Goal: Communication & Community: Answer question/provide support

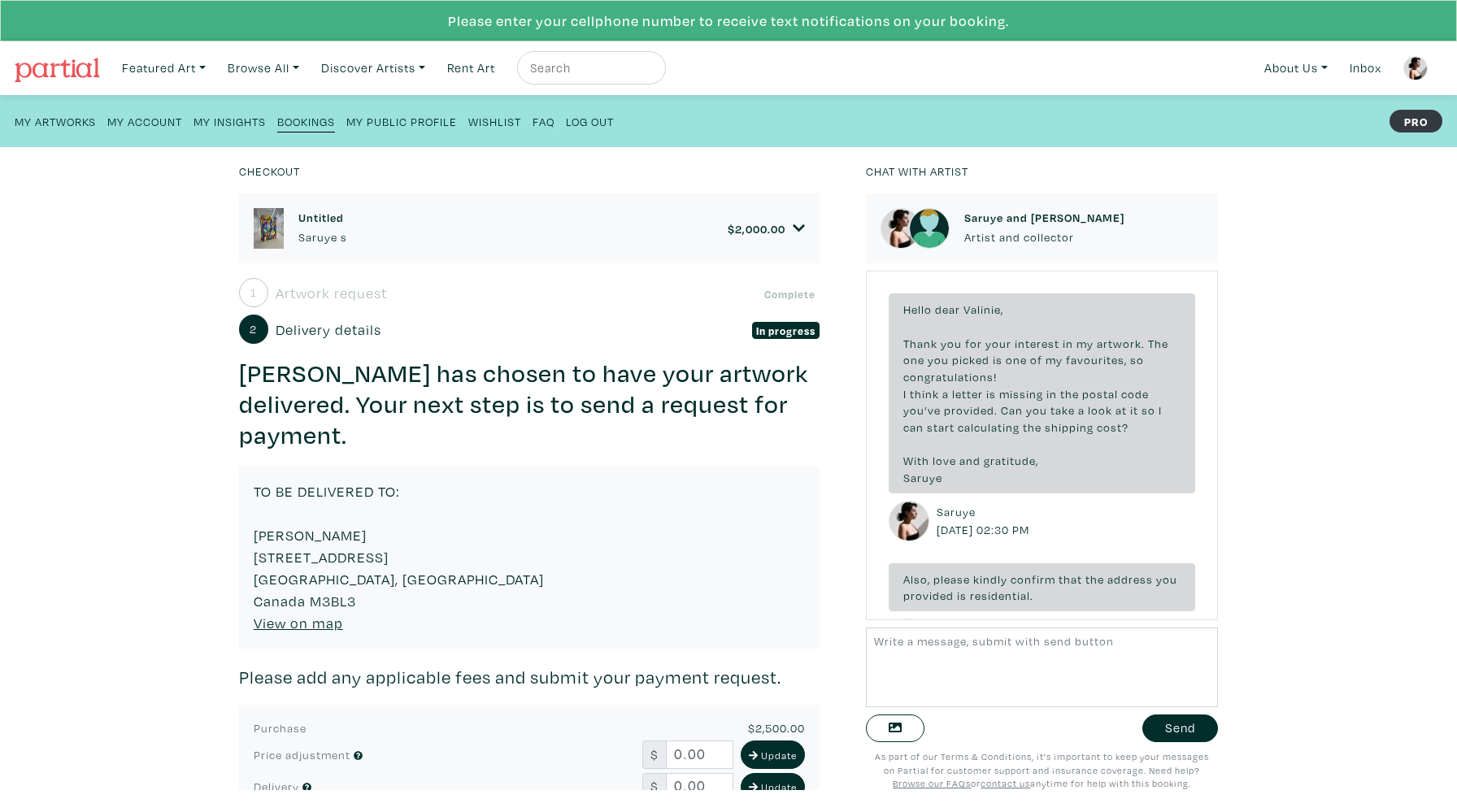
scroll to position [61, 0]
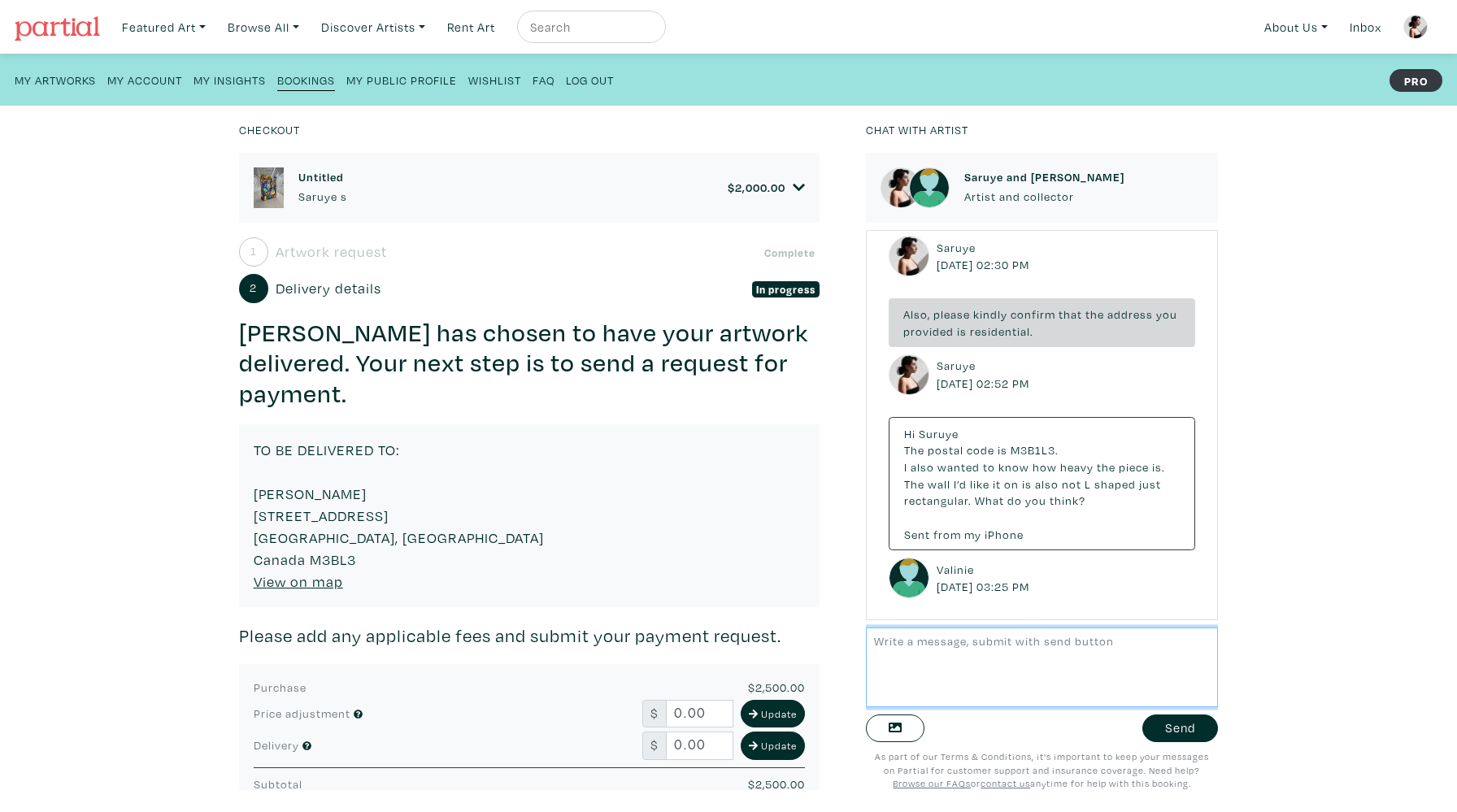
scroll to position [224, 0]
drag, startPoint x: 1050, startPoint y: 680, endPoint x: 875, endPoint y: 683, distance: 175.0
click at [875, 683] on textarea "The artwork is around 10 pounds. I mounted it using 2 regular nails. If you wan…" at bounding box center [1042, 667] width 352 height 79
paste textarea "You can either nail the corners to the wall, which painting would stand with a …"
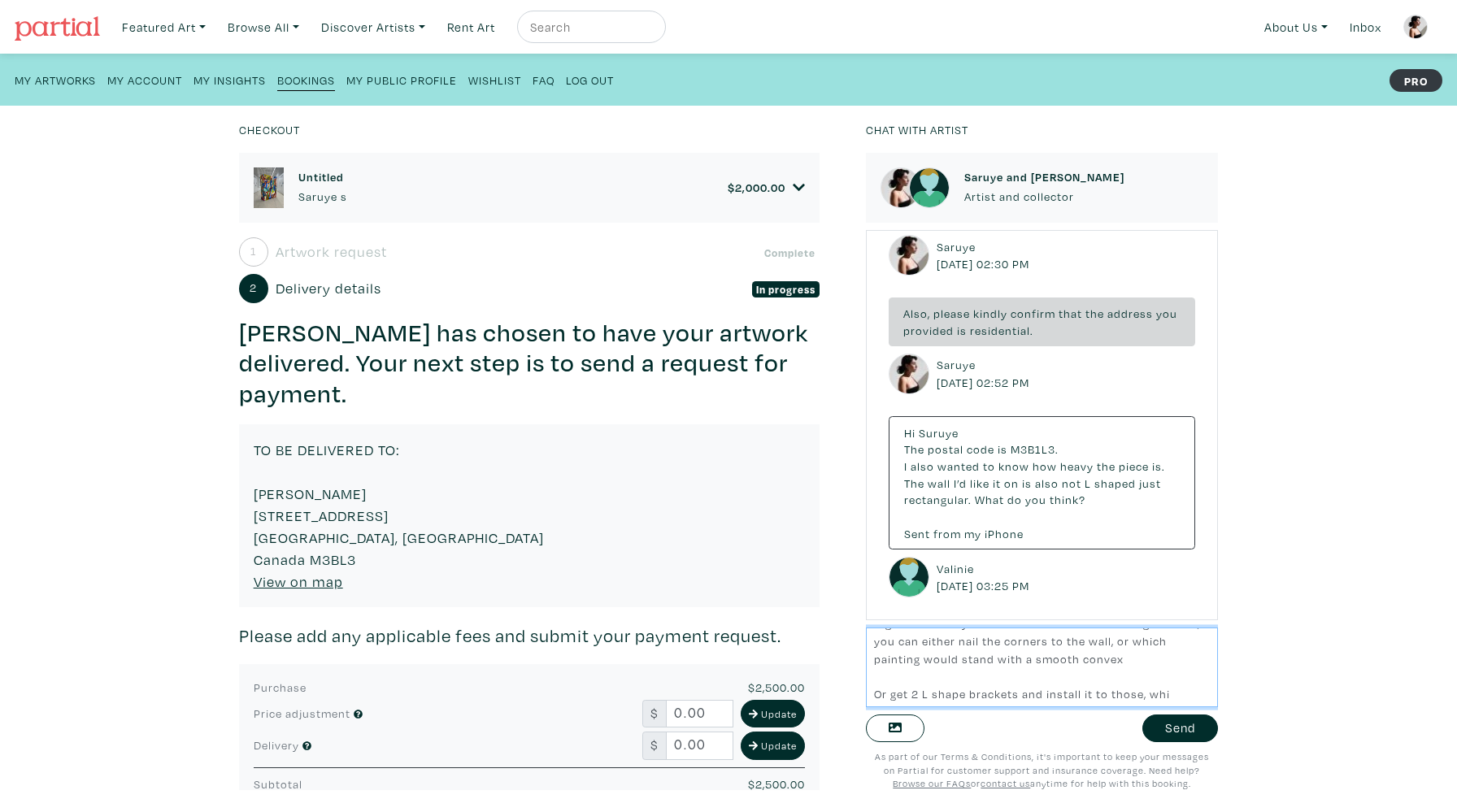
click at [1170, 689] on textarea "The artwork is around 10 pounds. I mounted it using 2 regular nails. If you wan…" at bounding box center [1042, 667] width 352 height 79
type textarea "The artwork is around 10 pounds. I mounted it using 2 regular nails. If you wan…"
paste textarea "The artwork weighs around 10 pounds. I mounted it using two regular nails. If y…"
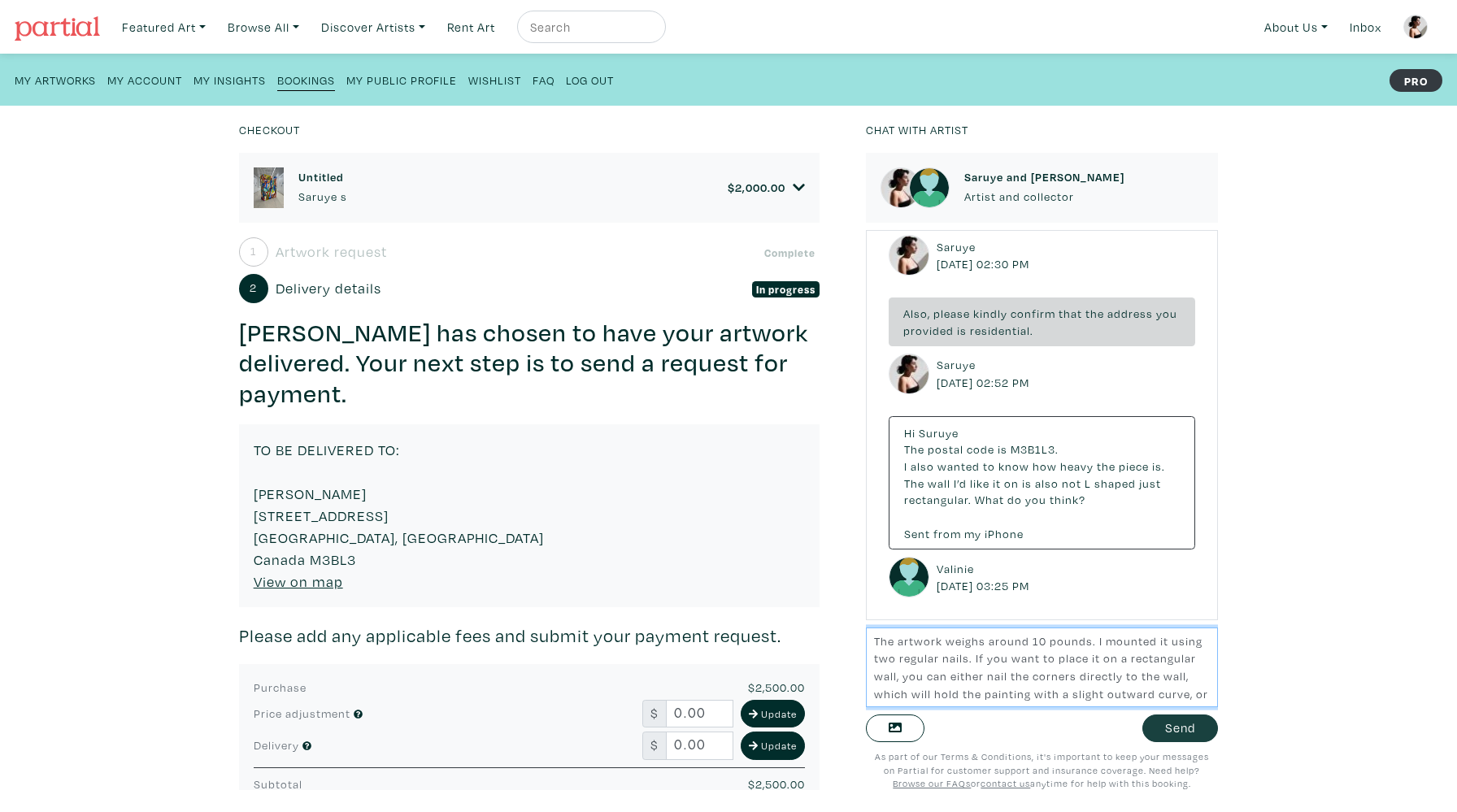
type textarea "The artwork weighs around 10 pounds. I mounted it using two regular nails. If y…"
click at [1176, 724] on button "Send" at bounding box center [1180, 729] width 76 height 29
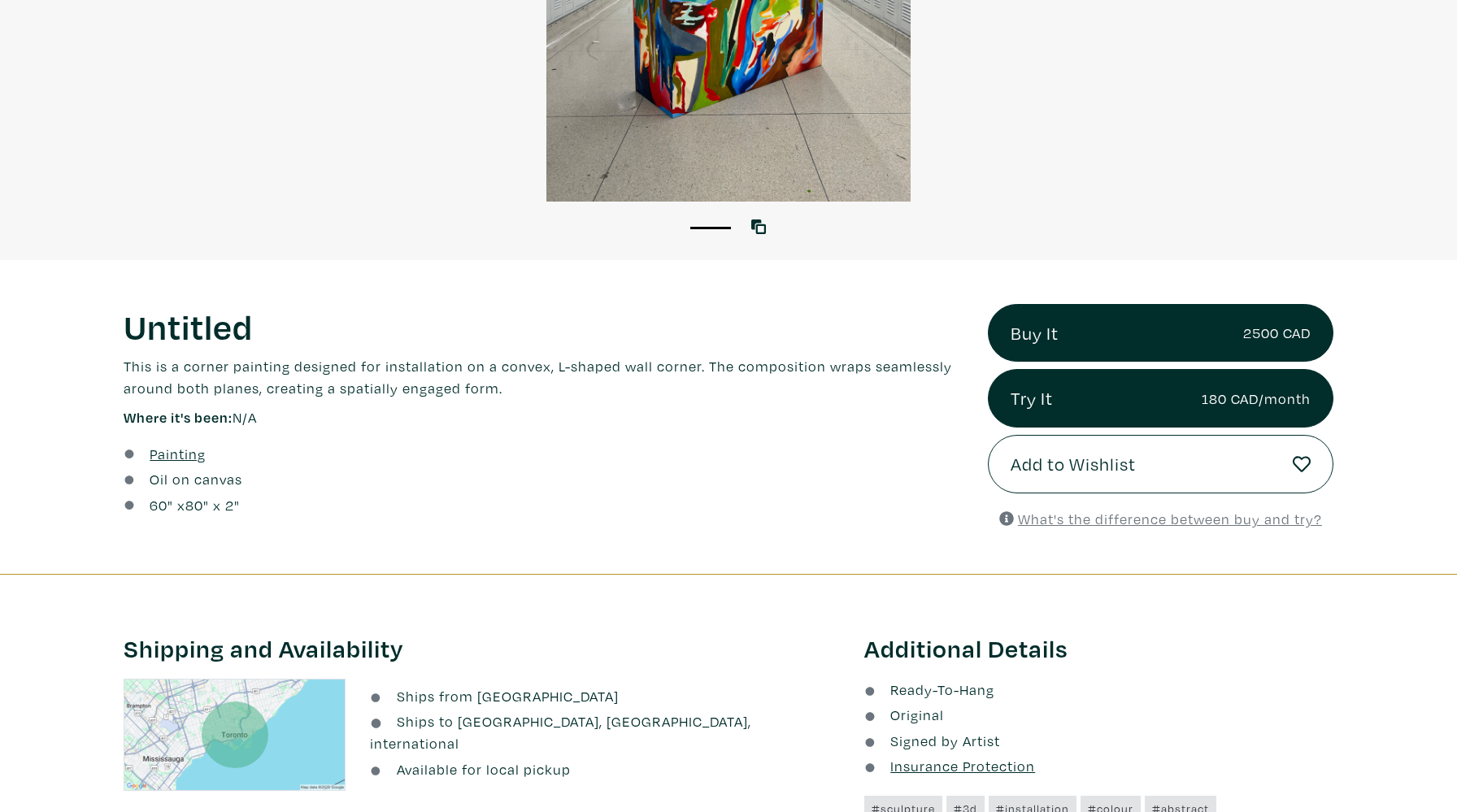
scroll to position [431, 0]
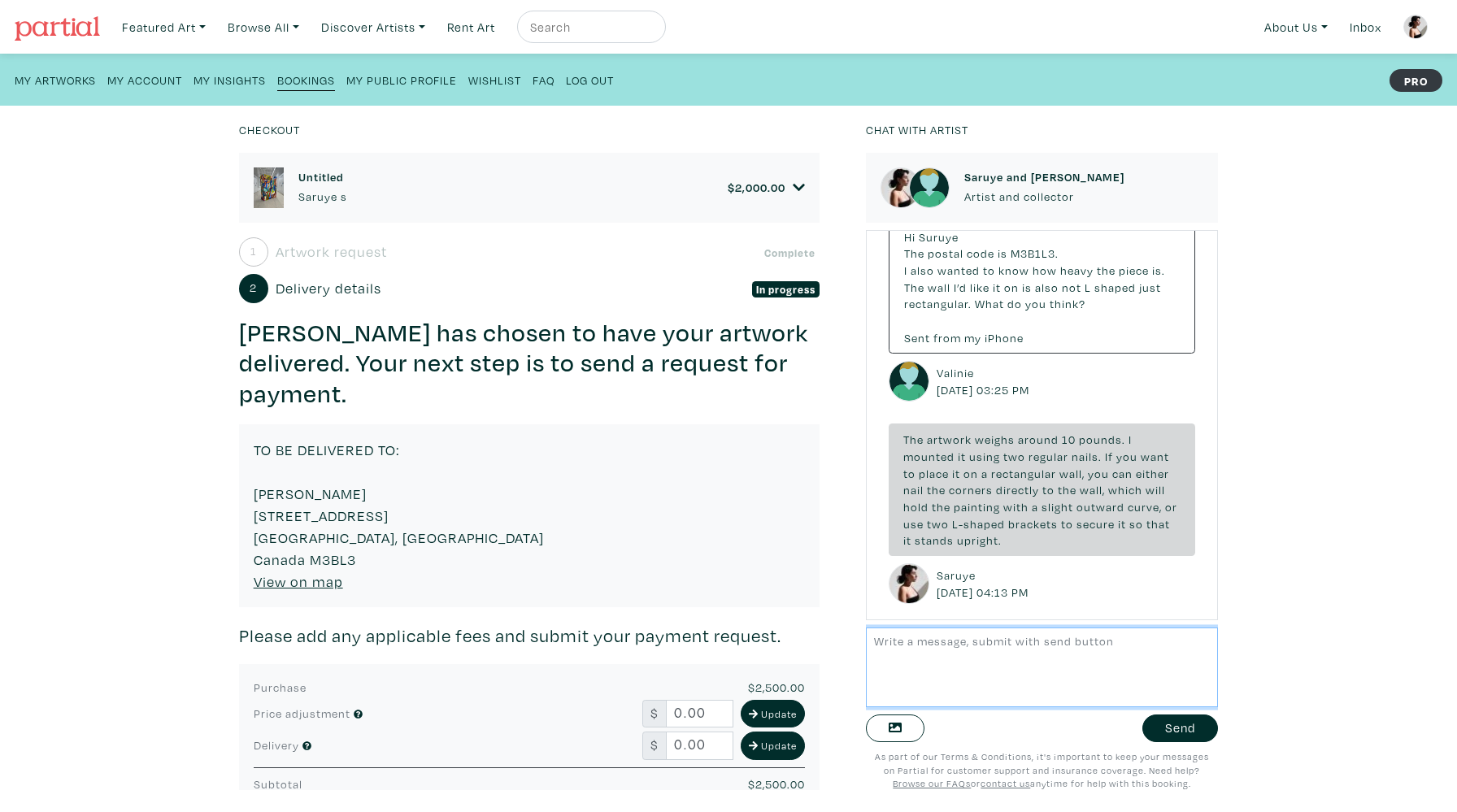
scroll to position [427, 0]
